Goal: Task Accomplishment & Management: Use online tool/utility

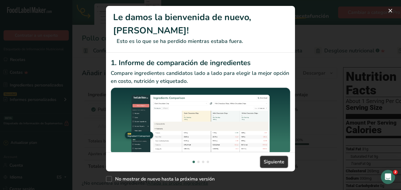
click at [272, 162] on span "Siguiente" at bounding box center [274, 161] width 21 height 7
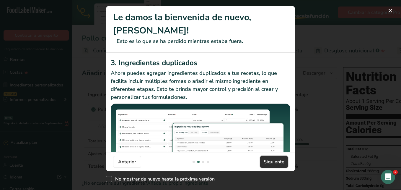
click at [270, 162] on span "Siguiente" at bounding box center [274, 161] width 21 height 7
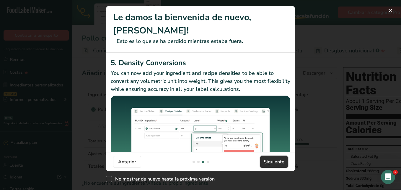
click at [270, 162] on span "Siguiente" at bounding box center [274, 161] width 21 height 7
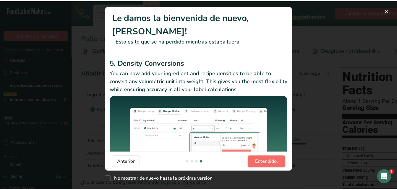
scroll to position [0, 567]
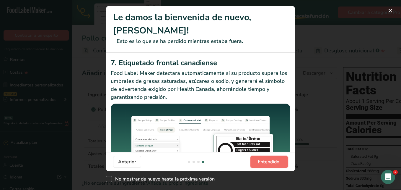
click at [270, 162] on span "Entendido." at bounding box center [269, 161] width 23 height 7
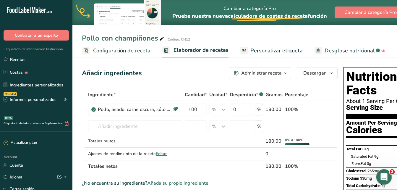
click at [383, 174] on icon "Abrir Intercom Messenger" at bounding box center [383, 175] width 4 height 5
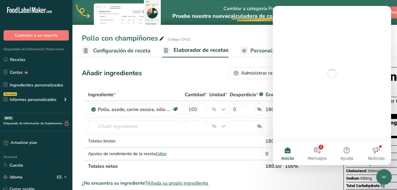
scroll to position [0, 0]
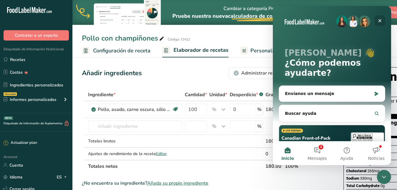
click at [378, 22] on icon "Cerrar" at bounding box center [379, 20] width 3 height 3
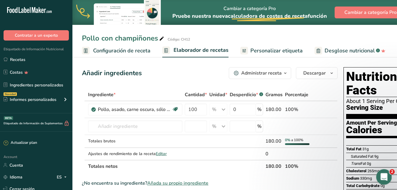
click at [386, 170] on div "Abrir Intercom Messenger" at bounding box center [382, 175] width 19 height 19
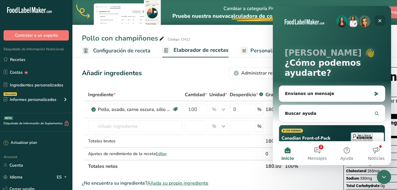
click at [379, 22] on icon "Cerrar" at bounding box center [379, 20] width 3 height 3
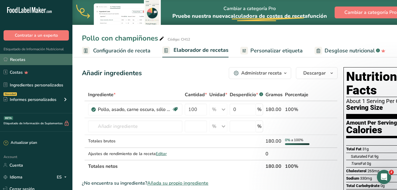
click at [16, 60] on link "Recetas" at bounding box center [36, 59] width 72 height 11
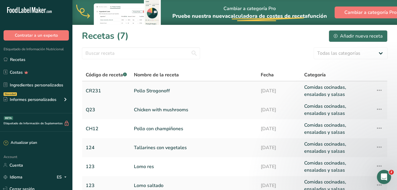
click at [153, 91] on link "Pollo Strogonoff" at bounding box center [194, 91] width 120 height 14
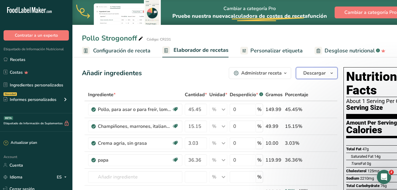
click at [332, 74] on icon "button" at bounding box center [331, 72] width 5 height 7
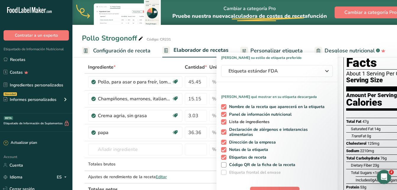
scroll to position [89, 0]
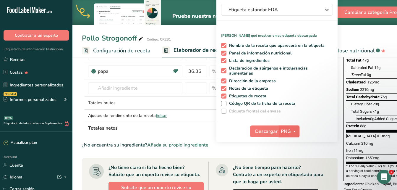
click at [287, 130] on span "PNG" at bounding box center [286, 131] width 10 height 7
click at [287, 141] on link "PNG" at bounding box center [289, 143] width 19 height 10
click at [257, 131] on span "Descargar" at bounding box center [266, 131] width 22 height 7
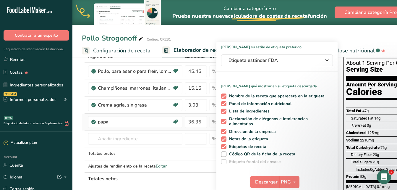
scroll to position [30, 0]
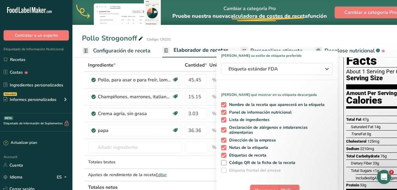
click at [111, 49] on span "Configuración de receta" at bounding box center [121, 51] width 57 height 8
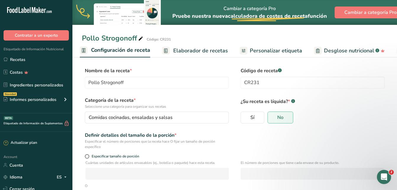
click at [194, 52] on span "Elaborador de recetas" at bounding box center [200, 51] width 55 height 8
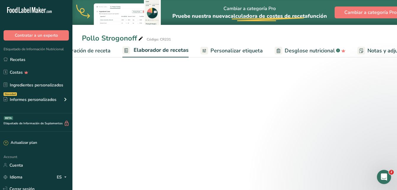
scroll to position [0, 82]
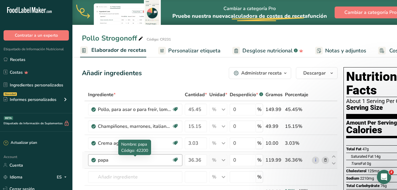
click at [115, 160] on div "papa" at bounding box center [135, 159] width 74 height 7
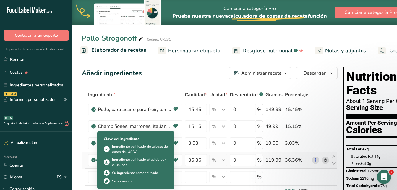
click at [94, 159] on icon at bounding box center [94, 159] width 4 height 5
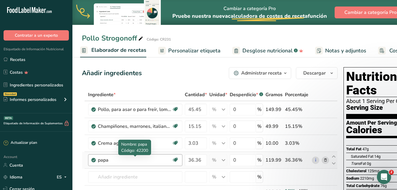
click at [115, 159] on div "papa" at bounding box center [135, 159] width 74 height 7
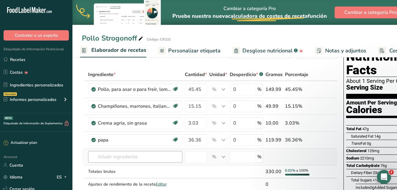
scroll to position [30, 0]
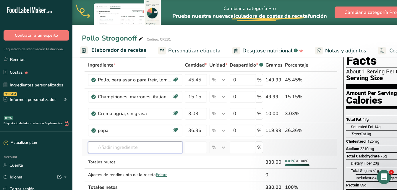
click at [117, 149] on input "text" at bounding box center [135, 147] width 94 height 12
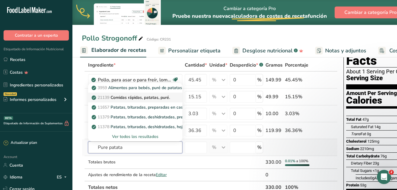
type input "Pure patata"
click at [150, 99] on p "21139 Comidas rápidas, patatas, puré." at bounding box center [131, 97] width 77 height 6
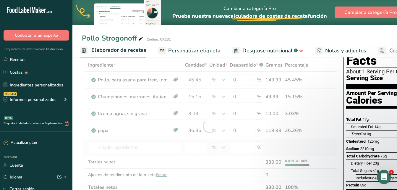
type input "Fast foods, potato, mashed"
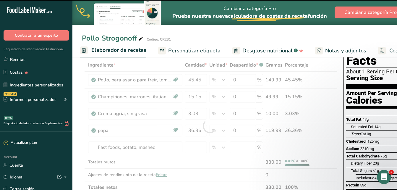
type input "0"
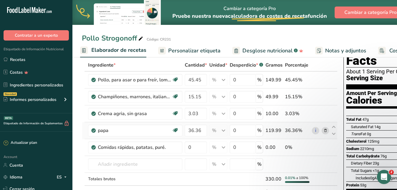
click at [323, 131] on icon at bounding box center [325, 130] width 4 height 6
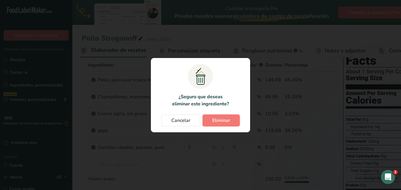
click at [231, 120] on button "Eliminar" at bounding box center [221, 120] width 37 height 12
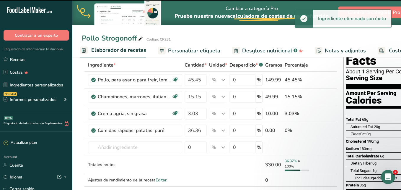
type input "0"
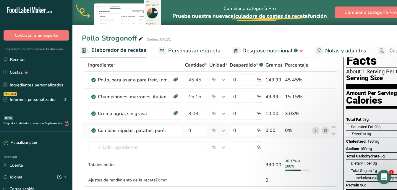
click at [265, 130] on div "0.00" at bounding box center [273, 130] width 17 height 7
click at [197, 132] on input "0" at bounding box center [196, 130] width 22 height 12
type input "2"
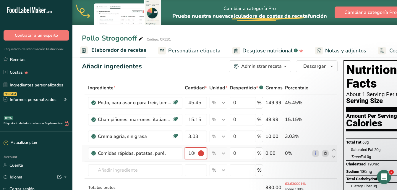
scroll to position [0, 0]
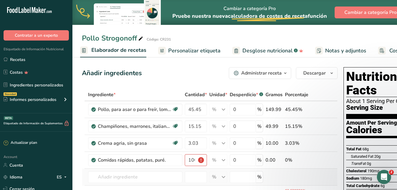
click at [193, 169] on td at bounding box center [195, 176] width 25 height 17
click at [200, 160] on input "100.000001" at bounding box center [196, 160] width 22 height 12
click at [195, 159] on input "100.000001" at bounding box center [196, 160] width 22 height 12
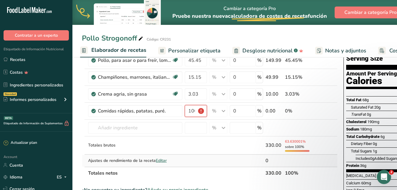
scroll to position [59, 0]
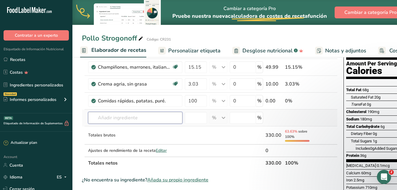
click at [170, 120] on div "Ingrediente * Cantidad * Unidad * Desperdicio * .a-a{fill:#347362;}.b-a{fill:#f…" at bounding box center [209, 99] width 255 height 140
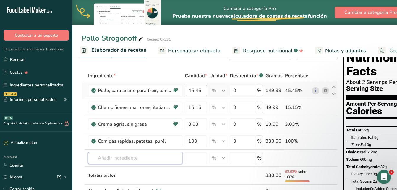
scroll to position [30, 0]
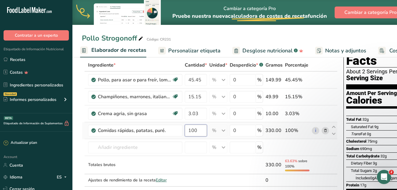
click at [197, 129] on input "100" at bounding box center [196, 130] width 22 height 12
type input "1"
type input "0"
click at [269, 129] on div "Ingrediente * Cantidad * Unidad * Desperdicio * .a-a{fill:#347362;}.b-a{fill:#f…" at bounding box center [209, 129] width 255 height 140
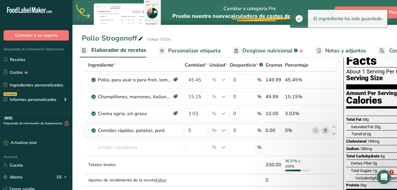
click at [266, 130] on div "0.00" at bounding box center [273, 130] width 17 height 7
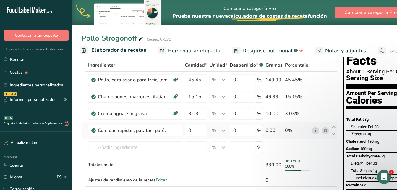
click at [266, 130] on div "0.00" at bounding box center [273, 130] width 17 height 7
click at [238, 131] on input "0" at bounding box center [242, 130] width 26 height 12
click at [192, 130] on div "Ingrediente * Cantidad * Unidad * Desperdicio * .a-a{fill:#347362;}.b-a{fill:#f…" at bounding box center [209, 129] width 255 height 140
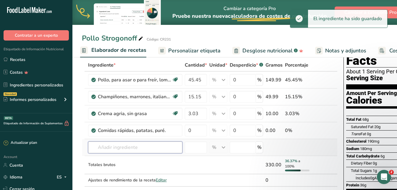
click at [177, 143] on div "Ingrediente * Cantidad * Unidad * Desperdicio * .a-a{fill:#347362;}.b-a{fill:#f…" at bounding box center [209, 129] width 255 height 140
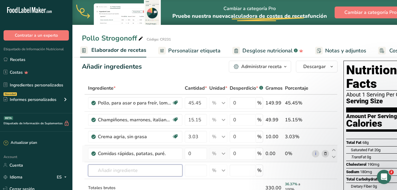
scroll to position [0, 0]
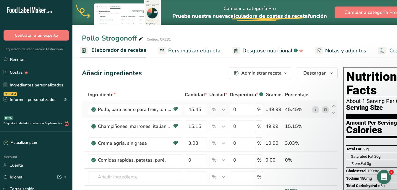
click at [266, 109] on div "149.99" at bounding box center [273, 109] width 17 height 7
click at [273, 109] on div "149.99" at bounding box center [273, 109] width 17 height 7
click at [279, 108] on div "149.99" at bounding box center [273, 109] width 17 height 7
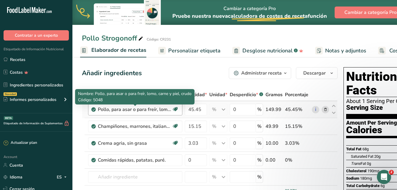
click at [169, 109] on div "Pollo, para asar o para freír, lomo, carne y piel, crudo" at bounding box center [135, 109] width 74 height 7
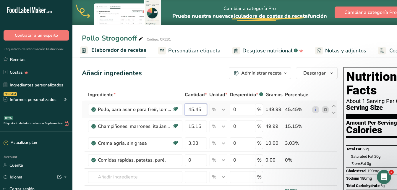
click at [201, 108] on input "45.45" at bounding box center [196, 109] width 22 height 12
click at [176, 108] on div "Ingrediente * Cantidad * Unidad * Desperdicio * .a-a{fill:#347362;}.b-a{fill:#f…" at bounding box center [209, 158] width 255 height 140
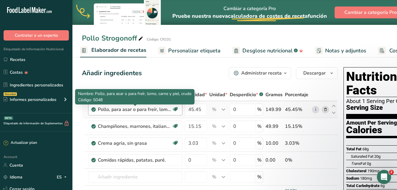
click at [152, 110] on div "Pollo, para asar o para freír, lomo, carne y piel, crudo" at bounding box center [135, 109] width 74 height 7
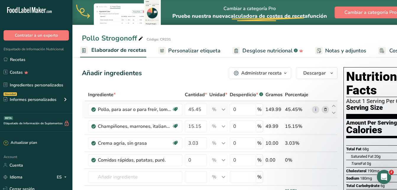
click at [279, 108] on div "149.99" at bounding box center [273, 109] width 17 height 7
click at [275, 108] on div "149.99" at bounding box center [273, 109] width 17 height 7
drag, startPoint x: 274, startPoint y: 109, endPoint x: 265, endPoint y: 109, distance: 8.6
click at [265, 109] on div "149.99" at bounding box center [273, 109] width 17 height 7
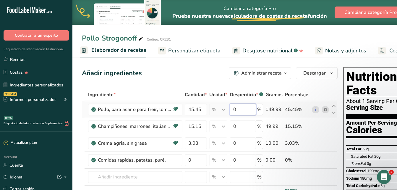
click at [246, 109] on input "0" at bounding box center [242, 109] width 26 height 12
click at [265, 109] on div "Ingrediente * Cantidad * Unidad * Desperdicio * .a-a{fill:#347362;}.b-a{fill:#f…" at bounding box center [209, 158] width 255 height 140
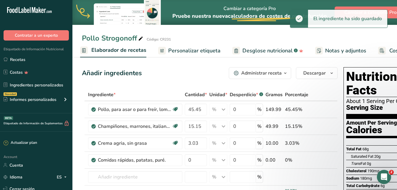
click at [266, 108] on div "149.99" at bounding box center [273, 109] width 17 height 7
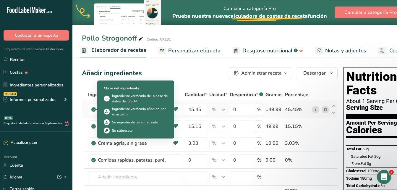
click at [92, 110] on icon at bounding box center [94, 109] width 4 height 5
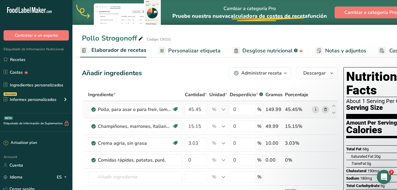
click at [314, 109] on link "i" at bounding box center [315, 109] width 7 height 7
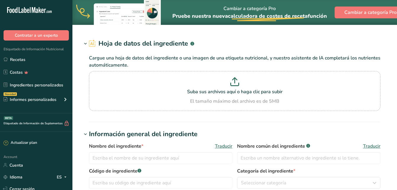
type input "Chicken, broilers or fryers, back, meat and skin, raw"
type input "Chicken"
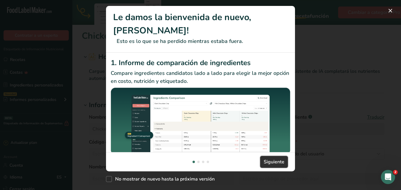
click at [262, 162] on button "Siguiente" at bounding box center [274, 162] width 28 height 12
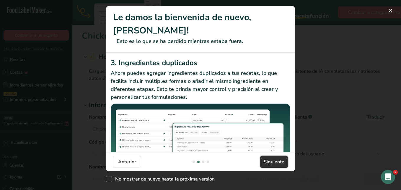
click at [266, 162] on span "Siguiente" at bounding box center [274, 161] width 21 height 7
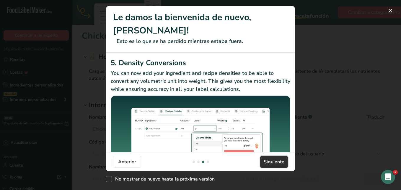
click at [266, 161] on span "Siguiente" at bounding box center [274, 161] width 21 height 7
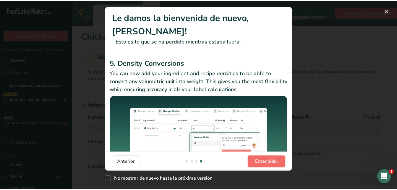
scroll to position [0, 567]
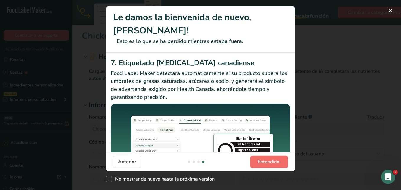
click at [266, 161] on span "Entendido." at bounding box center [269, 161] width 23 height 7
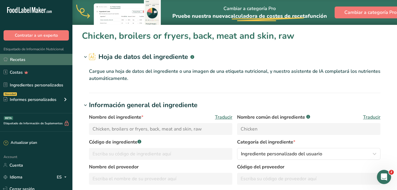
drag, startPoint x: 12, startPoint y: 60, endPoint x: 15, endPoint y: 60, distance: 3.5
click at [12, 60] on link "Recetas" at bounding box center [36, 59] width 72 height 11
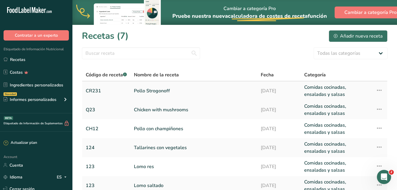
click at [147, 92] on link "Pollo Strogonoff" at bounding box center [194, 91] width 120 height 14
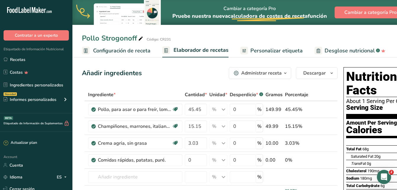
click at [284, 72] on icon "button" at bounding box center [285, 72] width 5 height 7
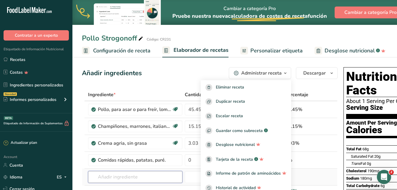
click at [146, 175] on input "text" at bounding box center [135, 177] width 94 height 12
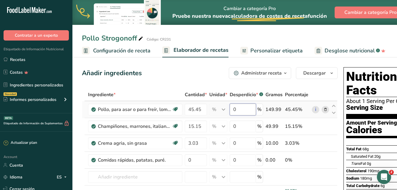
click at [237, 109] on input "0" at bounding box center [242, 109] width 26 height 12
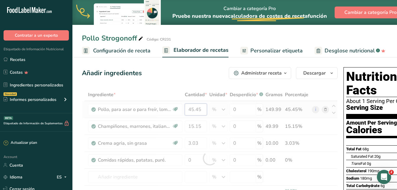
click at [203, 110] on div "Ingrediente * Cantidad * Unidad * Desperdicio * .a-a{fill:#347362;}.b-a{fill:#f…" at bounding box center [209, 158] width 255 height 140
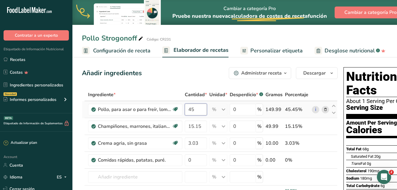
type input "4"
type input "50"
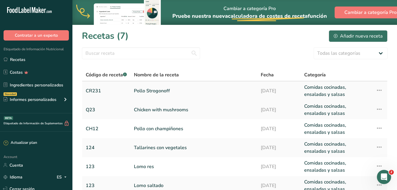
drag, startPoint x: 157, startPoint y: 92, endPoint x: 166, endPoint y: 89, distance: 8.9
click at [157, 92] on link "Pollo Strogonoff" at bounding box center [194, 91] width 120 height 14
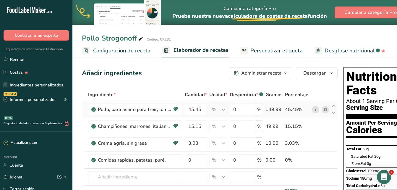
click at [276, 110] on div "149.99" at bounding box center [273, 109] width 17 height 7
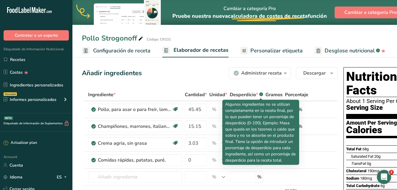
click at [259, 94] on rect at bounding box center [261, 94] width 4 height 4
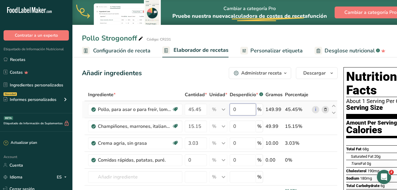
click at [241, 109] on input "0" at bounding box center [242, 109] width 26 height 12
type input "3"
type input "2"
click at [218, 118] on div "Ingrediente * Cantidad * Unidad * Desperdicio * .a-a{fill:#347362;}.b-a{fill:#f…" at bounding box center [209, 158] width 255 height 140
click at [291, 108] on div "45.45%" at bounding box center [297, 109] width 25 height 7
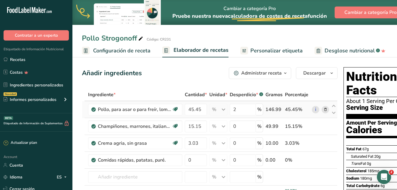
drag, startPoint x: 286, startPoint y: 109, endPoint x: 301, endPoint y: 107, distance: 14.9
click at [301, 107] on div "45.45%" at bounding box center [297, 109] width 25 height 7
drag, startPoint x: 301, startPoint y: 107, endPoint x: 296, endPoint y: 110, distance: 6.2
click at [297, 110] on div "45.45%" at bounding box center [297, 109] width 25 height 7
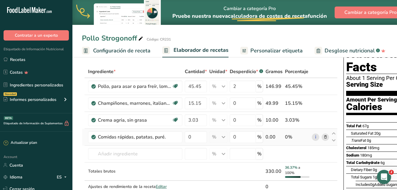
scroll to position [30, 0]
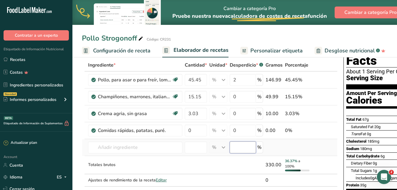
click at [233, 146] on input "number" at bounding box center [242, 147] width 26 height 12
click at [195, 145] on input "number" at bounding box center [196, 147] width 22 height 12
type input "1"
click at [193, 145] on input "1" at bounding box center [196, 147] width 22 height 12
click at [265, 97] on div "49.99" at bounding box center [273, 96] width 17 height 7
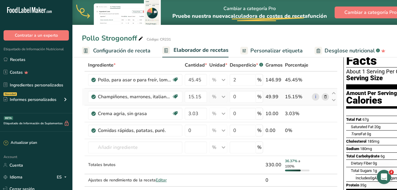
click at [265, 97] on div "49.99" at bounding box center [273, 96] width 17 height 7
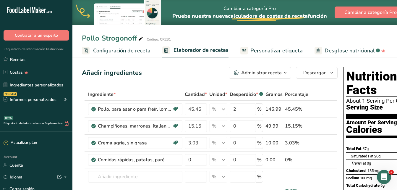
scroll to position [0, 0]
drag, startPoint x: 126, startPoint y: 52, endPoint x: 161, endPoint y: 56, distance: 34.7
click at [126, 52] on span "Configuración de receta" at bounding box center [121, 51] width 57 height 8
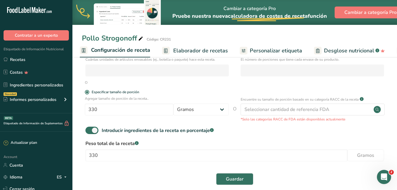
scroll to position [111, 0]
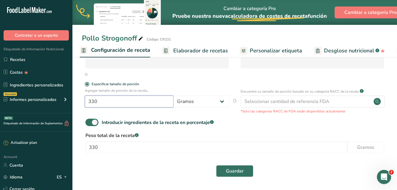
click at [110, 100] on input "330" at bounding box center [129, 101] width 89 height 12
type input "3"
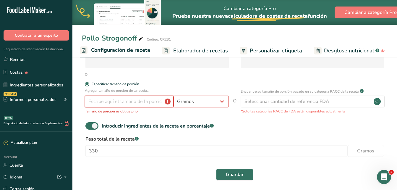
type input "4"
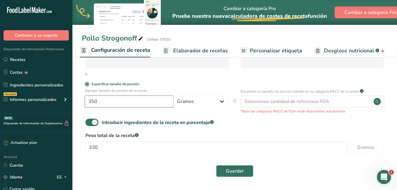
type input "350"
click at [117, 165] on div "Guardar" at bounding box center [234, 171] width 298 height 12
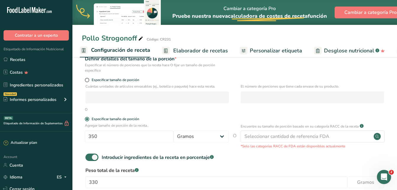
scroll to position [22, 0]
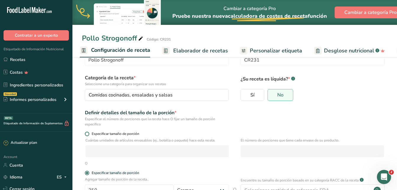
click at [87, 133] on span at bounding box center [87, 133] width 4 height 4
click at [87, 133] on input "Especificar tamaño de porción" at bounding box center [87, 134] width 4 height 4
radio input "true"
radio input "false"
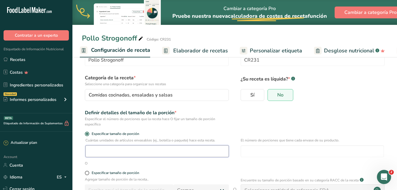
click at [95, 150] on input "number" at bounding box center [156, 151] width 143 height 12
type input "1"
click at [250, 151] on input "number" at bounding box center [311, 151] width 143 height 12
type input "1"
click at [211, 163] on div "O" at bounding box center [234, 162] width 305 height 5
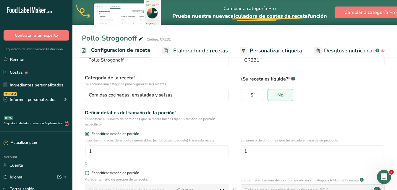
click at [87, 173] on span at bounding box center [87, 172] width 4 height 4
click at [87, 173] on input "Especificar tamaño de porción" at bounding box center [87, 173] width 4 height 4
radio input "true"
radio input "false"
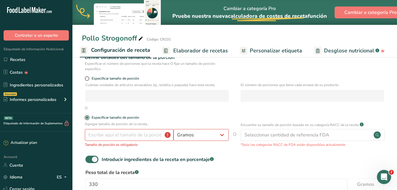
scroll to position [82, 0]
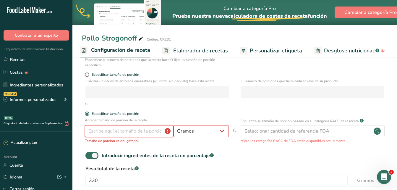
click at [130, 133] on input "number" at bounding box center [129, 131] width 89 height 12
type input "4"
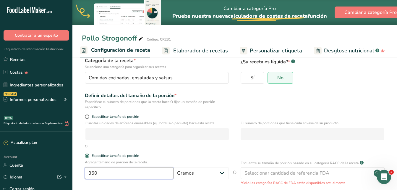
scroll to position [111, 0]
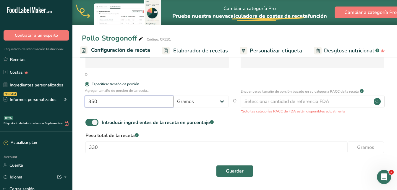
type input "350"
click at [231, 170] on span "Guardar" at bounding box center [235, 170] width 18 height 7
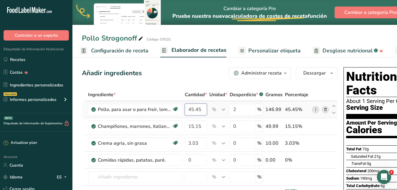
click at [202, 110] on input "45.45" at bounding box center [196, 109] width 22 height 12
click at [265, 110] on div "Ingrediente * Cantidad * Unidad * Desperdicio * .a-a{fill:#347362;}.b-a{fill:#f…" at bounding box center [209, 158] width 255 height 140
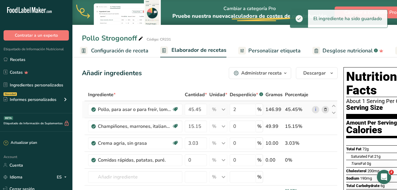
click at [268, 109] on div "146.99" at bounding box center [273, 109] width 17 height 7
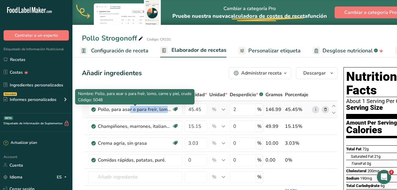
drag, startPoint x: 169, startPoint y: 110, endPoint x: 95, endPoint y: 110, distance: 73.2
click at [95, 110] on td "Pollo, para asar o para freír, lomo, carne y piel, crudo Libre de lácteos Libre…" at bounding box center [135, 109] width 97 height 17
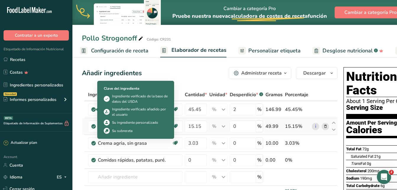
drag, startPoint x: 95, startPoint y: 110, endPoint x: 86, endPoint y: 119, distance: 13.2
click at [86, 119] on td at bounding box center [85, 126] width 2 height 17
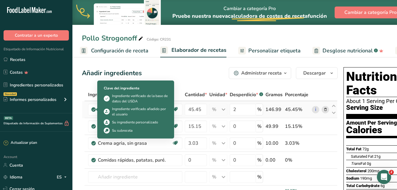
click at [93, 110] on icon at bounding box center [94, 109] width 4 height 5
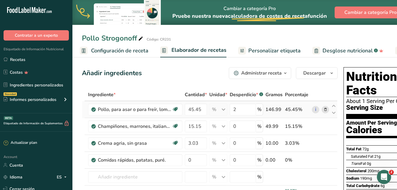
click at [94, 110] on icon at bounding box center [94, 109] width 4 height 5
click at [189, 107] on input "45.45" at bounding box center [196, 109] width 22 height 12
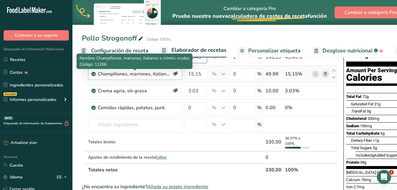
scroll to position [59, 0]
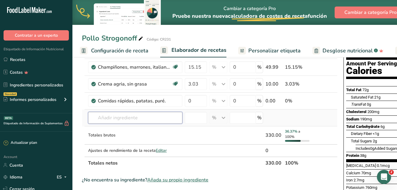
click at [128, 116] on div "Ingrediente * Cantidad * Unidad * Desperdicio * .a-a{fill:#347362;}.b-a{fill:#f…" at bounding box center [209, 99] width 255 height 140
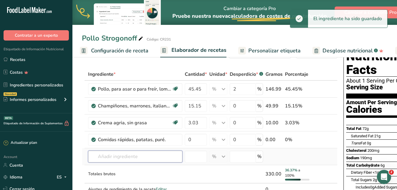
scroll to position [0, 0]
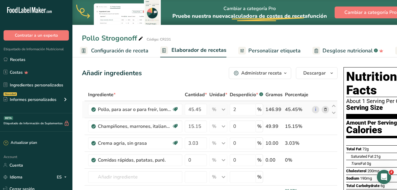
click at [325, 109] on icon at bounding box center [325, 109] width 4 height 6
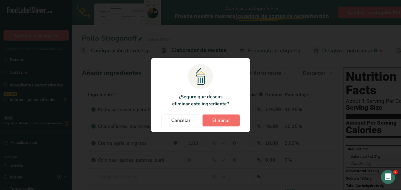
click at [224, 120] on span "Eliminar" at bounding box center [221, 120] width 18 height 7
type input "15.15"
type input "0"
type input "3.03"
type input "0"
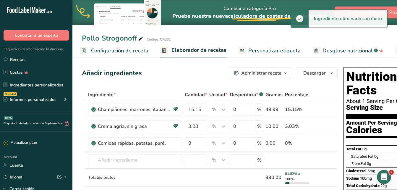
click at [325, 108] on icon at bounding box center [325, 109] width 4 height 6
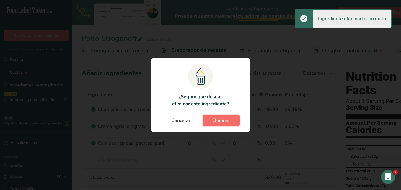
click at [229, 123] on span "Eliminar" at bounding box center [221, 120] width 18 height 7
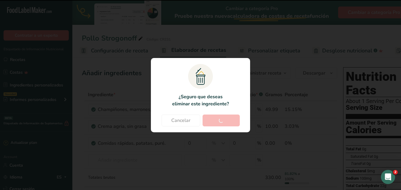
type input "3.03"
type input "0"
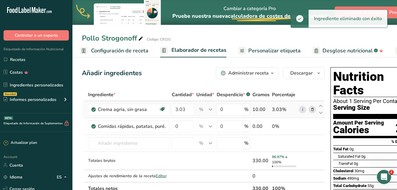
click at [310, 109] on icon at bounding box center [312, 109] width 4 height 6
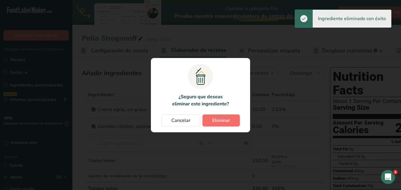
click at [220, 123] on span "Eliminar" at bounding box center [221, 120] width 18 height 7
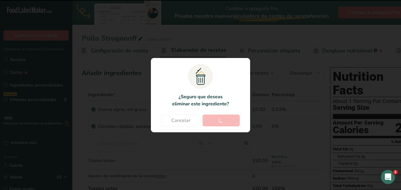
type input "0"
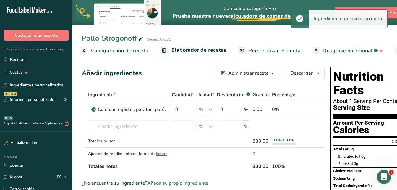
click at [310, 110] on icon at bounding box center [312, 109] width 4 height 6
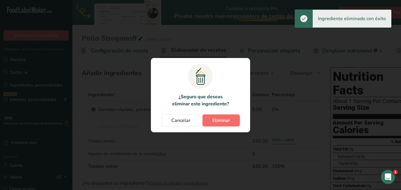
click at [225, 120] on span "Eliminar" at bounding box center [221, 120] width 18 height 7
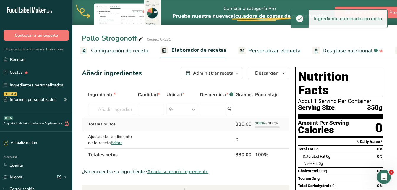
click at [235, 123] on div "330.00" at bounding box center [243, 123] width 17 height 7
click at [240, 122] on div "330.00" at bounding box center [243, 123] width 17 height 7
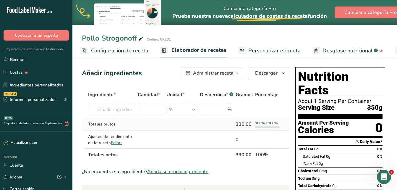
click at [249, 123] on div "330.00" at bounding box center [243, 123] width 17 height 7
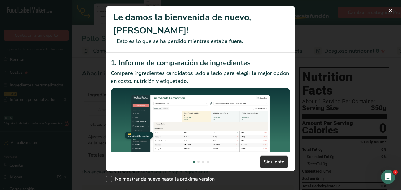
click at [267, 161] on span "Siguiente" at bounding box center [274, 161] width 21 height 7
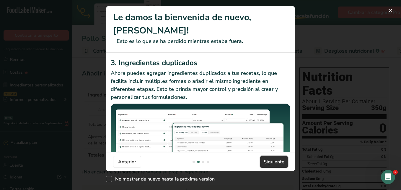
click at [268, 161] on span "Siguiente" at bounding box center [274, 161] width 21 height 7
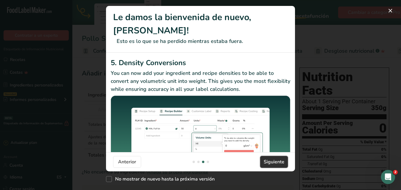
click at [270, 162] on span "Siguiente" at bounding box center [274, 161] width 21 height 7
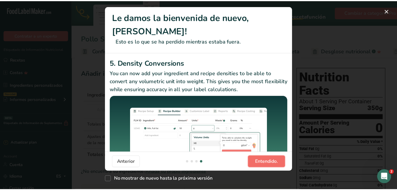
scroll to position [0, 567]
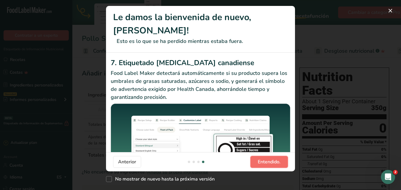
drag, startPoint x: 272, startPoint y: 162, endPoint x: 268, endPoint y: 162, distance: 3.9
click at [269, 162] on span "Entendido." at bounding box center [269, 161] width 23 height 7
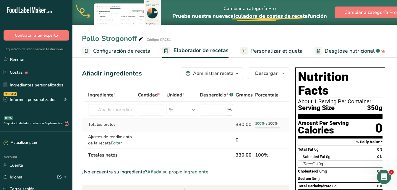
click at [242, 123] on div "330.00" at bounding box center [243, 124] width 17 height 7
click at [246, 107] on td at bounding box center [243, 109] width 19 height 17
click at [210, 110] on input "number" at bounding box center [213, 110] width 26 height 12
click at [123, 111] on input "text" at bounding box center [111, 110] width 47 height 12
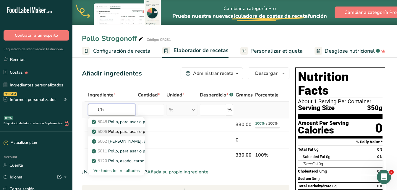
type input "C"
type input "´"
type input "ó"
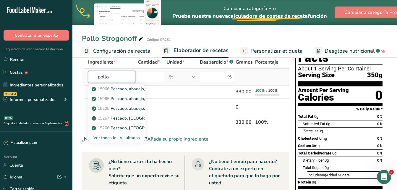
scroll to position [0, 0]
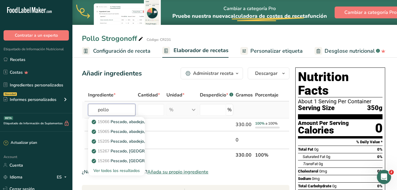
click at [119, 110] on input "pollo" at bounding box center [111, 110] width 47 height 12
type input "p"
type input "chicken"
click at [116, 123] on p "5048 [PERSON_NAME], para asar o para freír, lomo, carne y piel, crudo" at bounding box center [150, 121] width 115 height 6
type input "Chicken, broilers or fryers, back, meat and skin, raw"
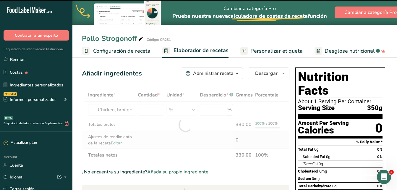
type input "0"
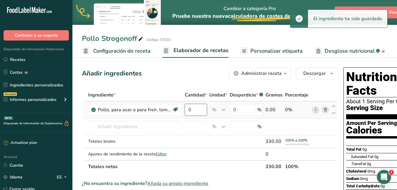
click at [196, 112] on input "0" at bounding box center [196, 110] width 22 height 12
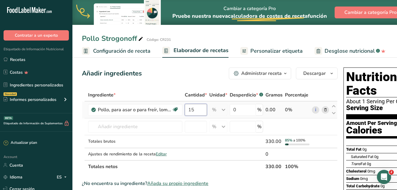
type input "1"
type input "0"
click at [268, 109] on div "Ingrediente * Cantidad * Unidad * Desperdicio * .a-a{fill:#347362;}.b-a{fill:#f…" at bounding box center [209, 131] width 255 height 84
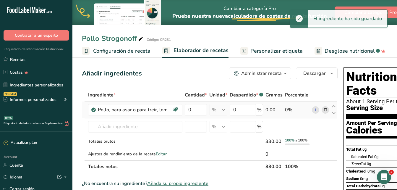
click at [274, 110] on div "0.00" at bounding box center [273, 109] width 17 height 7
click at [269, 109] on div "0.00" at bounding box center [273, 109] width 17 height 7
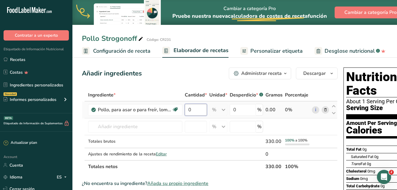
click at [198, 108] on input "0" at bounding box center [196, 110] width 22 height 12
type input "2"
type input "150"
type input "0"
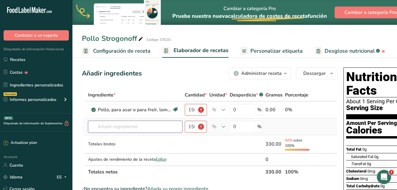
click at [165, 128] on input "text" at bounding box center [135, 126] width 94 height 12
click at [189, 109] on input "150" at bounding box center [196, 110] width 22 height 12
click at [188, 112] on input "150" at bounding box center [196, 110] width 22 height 12
type input "0"
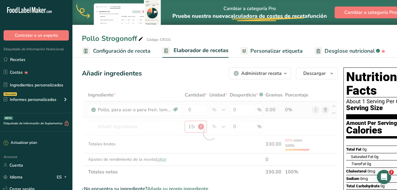
click at [224, 111] on div "Ingrediente * Cantidad * Unidad * Desperdicio * .a-a{fill:#347362;}.b-a{fill:#f…" at bounding box center [209, 133] width 255 height 89
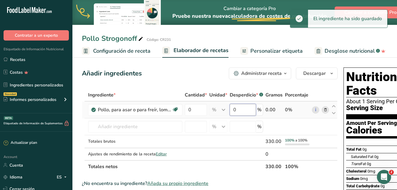
click at [239, 110] on input "0" at bounding box center [242, 110] width 26 height 12
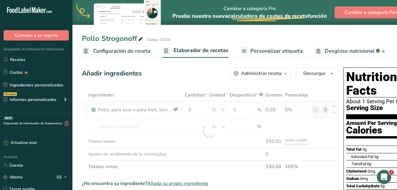
click at [265, 110] on div "Ingrediente * Cantidad * Unidad * Desperdicio * .a-a{fill:#347362;}.b-a{fill:#f…" at bounding box center [209, 131] width 255 height 84
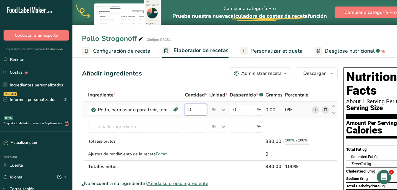
click at [193, 108] on input "0" at bounding box center [196, 110] width 22 height 12
click at [265, 139] on div "Ingrediente * Cantidad * Unidad * Desperdicio * .a-a{fill:#347362;}.b-a{fill:#f…" at bounding box center [209, 131] width 255 height 84
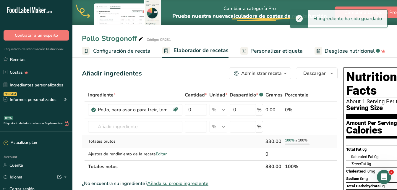
click at [273, 141] on div "330.00" at bounding box center [273, 141] width 17 height 7
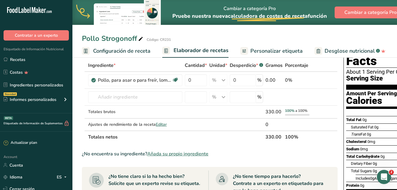
click at [114, 53] on span "Configuración de receta" at bounding box center [121, 51] width 57 height 8
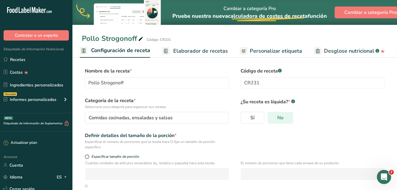
click at [277, 116] on span "No" at bounding box center [280, 118] width 6 height 6
click at [271, 116] on input "No" at bounding box center [270, 117] width 4 height 4
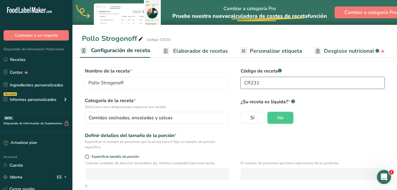
click at [259, 82] on input "CR231" at bounding box center [312, 83] width 144 height 12
type input "CR233"
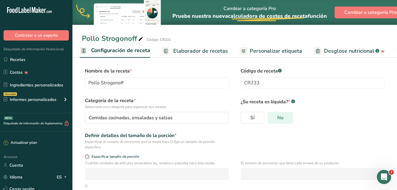
click at [283, 119] on span "No" at bounding box center [280, 118] width 6 height 6
click at [271, 119] on input "No" at bounding box center [270, 117] width 4 height 4
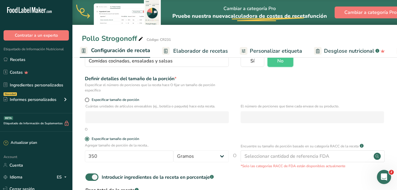
scroll to position [59, 0]
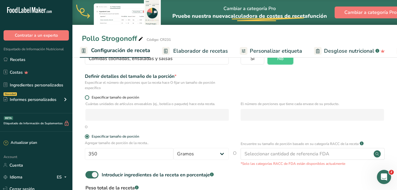
click at [87, 97] on span at bounding box center [87, 97] width 4 height 4
click at [87, 97] on input "Especificar tamaño de porción" at bounding box center [87, 97] width 4 height 4
radio input "true"
radio input "false"
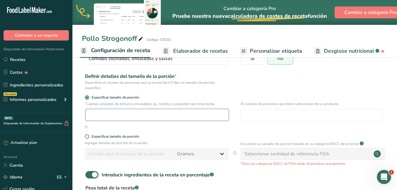
click at [97, 117] on input "number" at bounding box center [156, 115] width 143 height 12
type input "1"
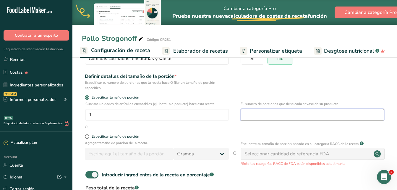
click at [249, 116] on input "number" at bounding box center [311, 115] width 143 height 12
type input "1"
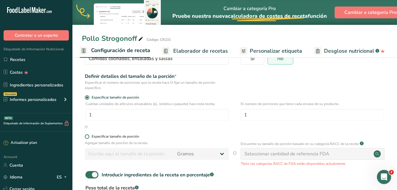
click at [86, 138] on span at bounding box center [87, 136] width 4 height 4
click at [86, 138] on input "Especificar tamaño de porción" at bounding box center [87, 136] width 4 height 4
radio input "true"
radio input "false"
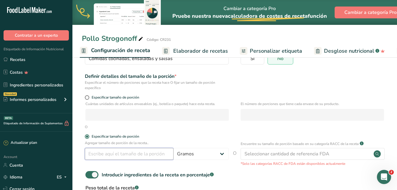
click at [108, 155] on input "number" at bounding box center [129, 154] width 89 height 12
type input "4"
click at [112, 158] on input "3" at bounding box center [129, 154] width 89 height 12
click at [87, 162] on div "Agregar tamaño de porción de la receta.. 3 Gramos kg mg mcg libras onza [GEOGRA…" at bounding box center [234, 153] width 305 height 26
click at [94, 154] on input "3" at bounding box center [129, 154] width 89 height 12
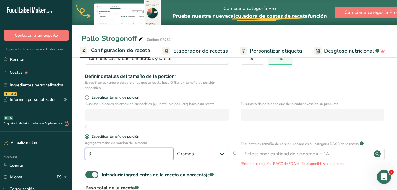
click at [96, 154] on input "3" at bounding box center [129, 154] width 89 height 12
click at [98, 154] on input "3" at bounding box center [129, 154] width 89 height 12
click at [105, 152] on input "3" at bounding box center [129, 154] width 89 height 12
click at [107, 152] on input "3" at bounding box center [129, 154] width 89 height 12
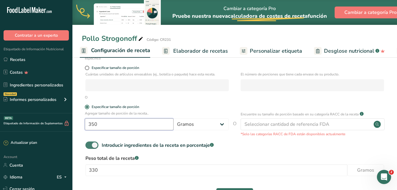
type input "350"
click at [89, 146] on span at bounding box center [91, 144] width 13 height 7
click at [89, 146] on input "Introducir ingredientes de la receta en porcentaje .a-a{fill:#347362;}.b-a{fill…" at bounding box center [87, 145] width 4 height 4
checkbox input "false"
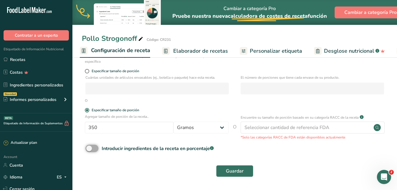
scroll to position [85, 0]
click at [231, 170] on span "Guardar" at bounding box center [235, 170] width 18 height 7
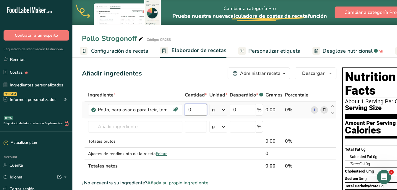
click at [195, 107] on input "0" at bounding box center [196, 110] width 22 height 12
type input "4"
type input "350"
click at [196, 123] on div "Ingrediente * Cantidad * Unidad * Desperdicio * .a-a{fill:#347362;}.b-a{fill:#f…" at bounding box center [209, 130] width 254 height 83
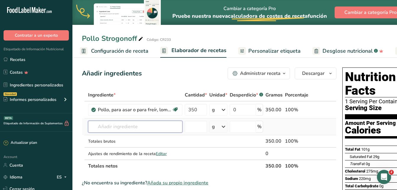
click at [114, 126] on input "text" at bounding box center [135, 126] width 94 height 12
click at [238, 111] on input "0" at bounding box center [242, 110] width 26 height 12
type input "2"
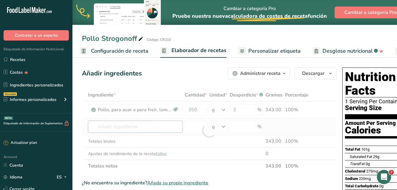
click at [173, 128] on div "Ingrediente * Cantidad * Unidad * Desperdicio * .a-a{fill:#347362;}.b-a{fill:#f…" at bounding box center [209, 130] width 254 height 83
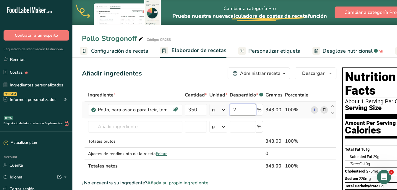
click at [238, 109] on input "2" at bounding box center [242, 110] width 26 height 12
type input "0"
click at [131, 123] on div "Ingrediente * Cantidad * Unidad * Desperdicio * .a-a{fill:#347362;}.b-a{fill:#f…" at bounding box center [209, 130] width 254 height 83
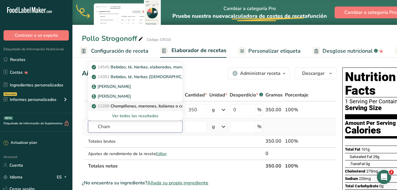
type input "Cham"
click at [122, 107] on p "11266 Champiñones, marrones, italianos o crimini, crudos" at bounding box center [149, 106] width 113 height 6
type input "Mushrooms, brown, italian, or crimini, raw"
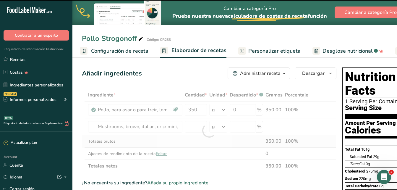
type input "0"
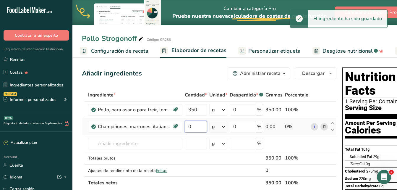
click at [198, 129] on input "0" at bounding box center [196, 126] width 22 height 12
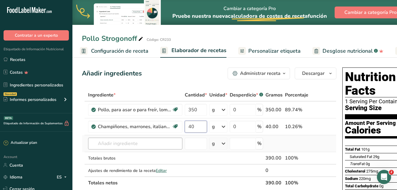
type input "40"
click at [147, 144] on div "Ingrediente * Cantidad * Unidad * Desperdicio * .a-a{fill:#347362;}.b-a{fill:#f…" at bounding box center [209, 139] width 254 height 100
click at [195, 109] on input "350" at bounding box center [196, 110] width 22 height 12
click at [191, 109] on input "350" at bounding box center [196, 110] width 22 height 12
type input "150"
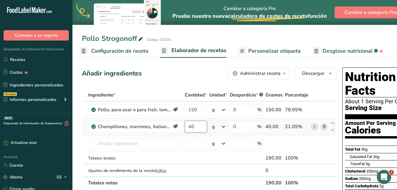
click at [196, 126] on div "Ingrediente * Cantidad * Unidad * Desperdicio * .a-a{fill:#347362;}.b-a{fill:#f…" at bounding box center [209, 139] width 254 height 100
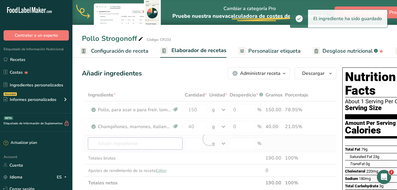
click at [117, 142] on div "Ingrediente * Cantidad * Unidad * Desperdicio * .a-a{fill:#347362;}.b-a{fill:#f…" at bounding box center [209, 139] width 254 height 100
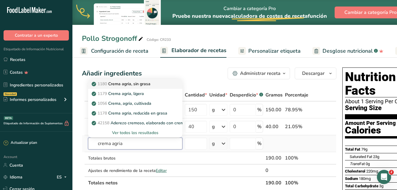
type input "crema agria"
click at [124, 85] on p "1180 Crema agria, sin grasa" at bounding box center [122, 84] width 58 height 6
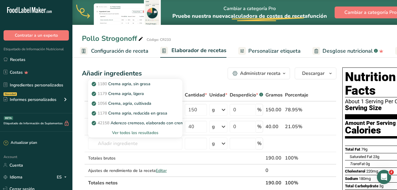
type input "Sour cream, fat free"
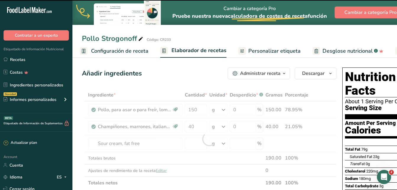
type input "0"
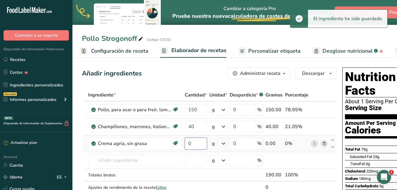
click at [198, 144] on input "0" at bounding box center [196, 143] width 22 height 12
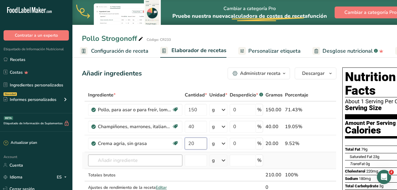
type input "20"
click at [115, 158] on div "Ingrediente * Cantidad * Unidad * Desperdicio * .a-a{fill:#347362;}.b-a{fill:#f…" at bounding box center [209, 147] width 254 height 117
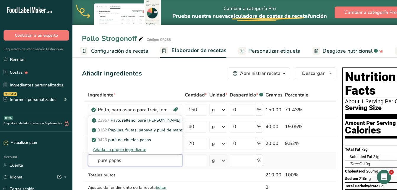
drag, startPoint x: 117, startPoint y: 156, endPoint x: 156, endPoint y: 159, distance: 39.1
click at [156, 159] on input "pure papas" at bounding box center [135, 160] width 94 height 12
type input "p"
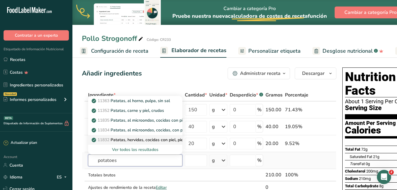
type input "potatoes"
click at [125, 139] on p "11832 Patatas, hervidas, cocidas con piel, piel, con sal" at bounding box center [146, 139] width 107 height 6
type input "Potatoes, boiled, cooked in skin, skin, with salt"
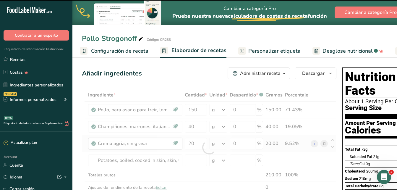
type input "0"
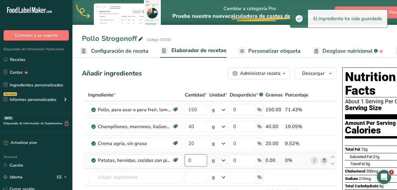
click at [195, 161] on input "0" at bounding box center [196, 160] width 22 height 12
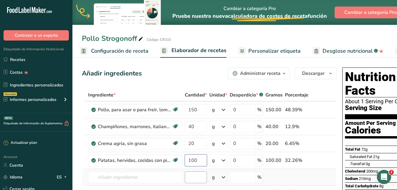
type input "100"
click at [198, 175] on div "Ingrediente * Cantidad * Unidad * Desperdicio * .a-a{fill:#347362;}.b-a{fill:#f…" at bounding box center [209, 156] width 254 height 134
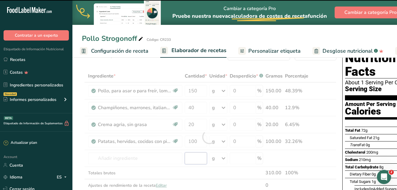
scroll to position [30, 0]
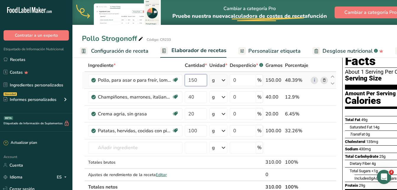
click at [194, 79] on input "150" at bounding box center [196, 80] width 22 height 12
type input "180"
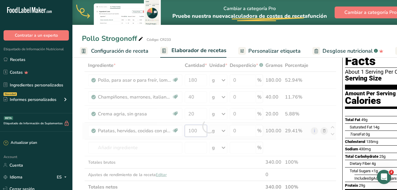
click at [193, 130] on div "Ingrediente * Cantidad * Unidad * Desperdicio * .a-a{fill:#347362;}.b-a{fill:#f…" at bounding box center [209, 126] width 254 height 134
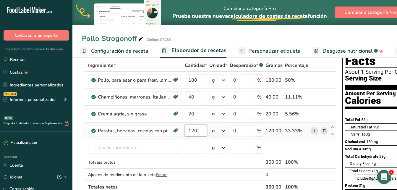
click at [192, 131] on input "120" at bounding box center [196, 131] width 22 height 12
type input "110"
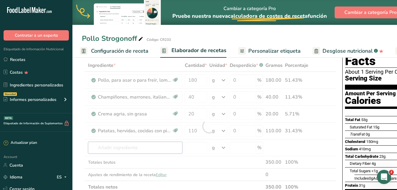
click at [153, 146] on div "Ingrediente * Cantidad * Unidad * Desperdicio * .a-a{fill:#347362;}.b-a{fill:#f…" at bounding box center [209, 126] width 254 height 134
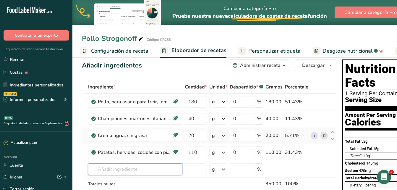
scroll to position [0, 0]
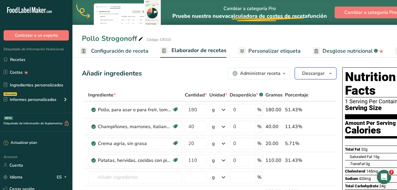
click at [323, 75] on span "Descargar" at bounding box center [313, 73] width 22 height 7
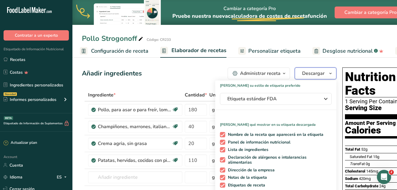
scroll to position [89, 0]
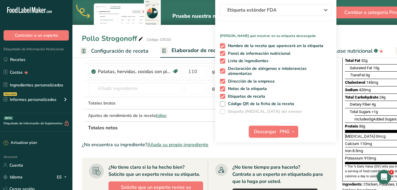
click at [266, 133] on span "Descargar" at bounding box center [265, 131] width 22 height 7
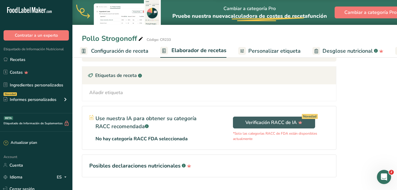
scroll to position [236, 0]
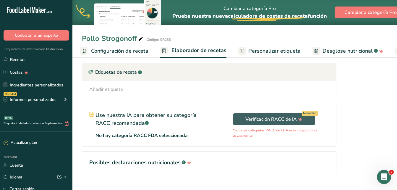
click at [274, 103] on div "Verificación RACC de IA Novedad *Solo las categorías RACC de FDA están disponib…" at bounding box center [272, 124] width 127 height 42
drag, startPoint x: 339, startPoint y: 148, endPoint x: 334, endPoint y: 147, distance: 5.0
click at [334, 147] on div "Añadir ingredientes Administrar receta Eliminar receta Duplicar receta Escalar …" at bounding box center [234, 11] width 305 height 364
